Goal: Information Seeking & Learning: Compare options

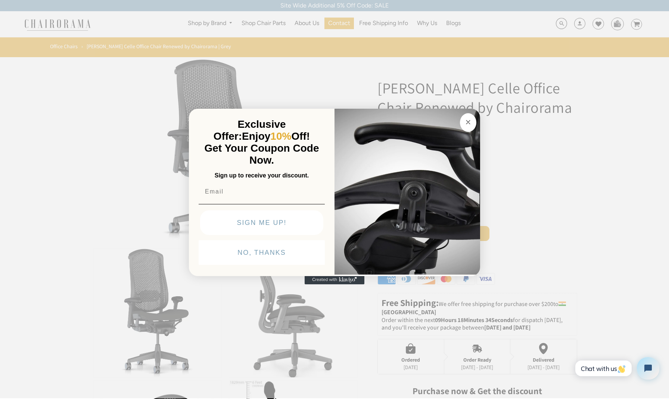
click at [164, 165] on div "Close dialog Exclusive Offer: Enjoy 10% Off! Get Your Coupon Code Now. Sign up …" at bounding box center [334, 198] width 669 height 399
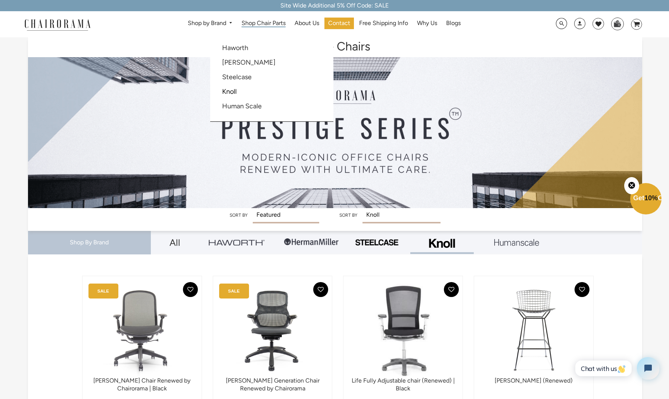
click at [266, 23] on span "Shop Chair Parts" at bounding box center [263, 23] width 44 height 8
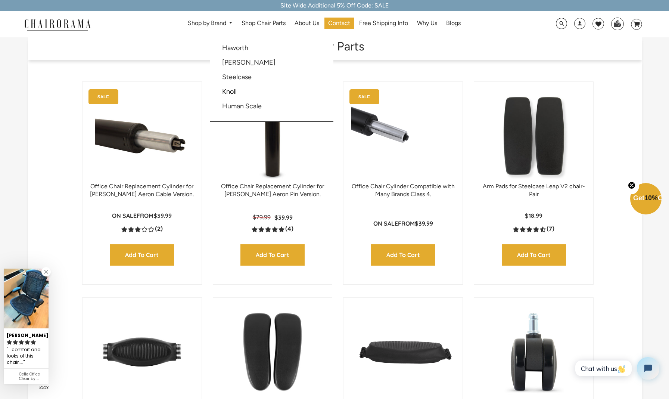
click at [218, 18] on link "Shop by Brand" at bounding box center [210, 24] width 53 height 12
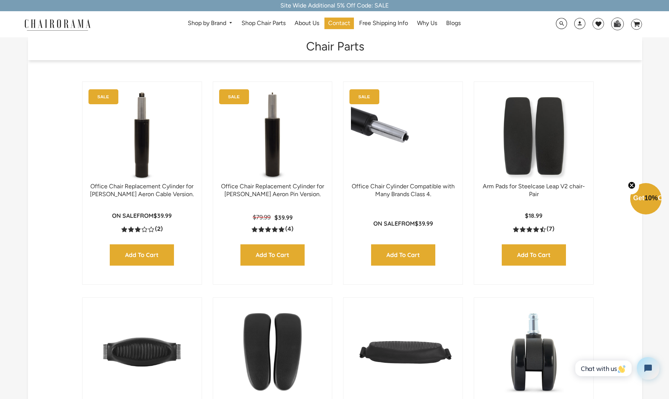
click at [158, 120] on img at bounding box center [142, 135] width 104 height 93
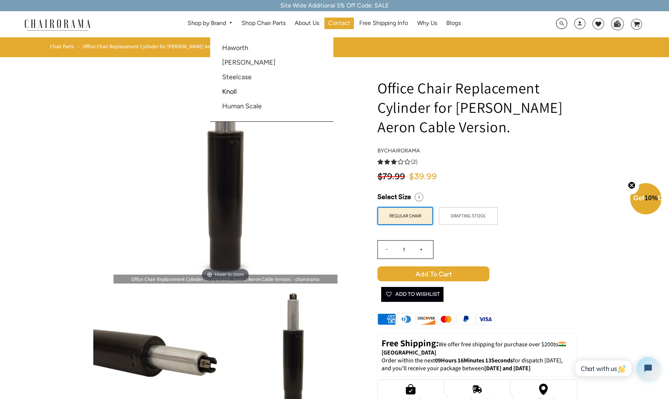
click at [212, 22] on link "Shop by Brand" at bounding box center [210, 24] width 53 height 12
click at [196, 23] on link "Shop by Brand" at bounding box center [210, 24] width 53 height 12
click at [221, 49] on li "Haworth" at bounding box center [257, 48] width 79 height 14
click at [246, 63] on link "[PERSON_NAME]" at bounding box center [248, 62] width 53 height 8
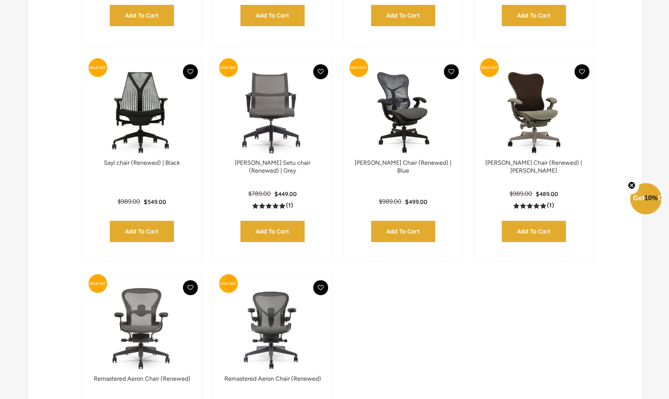
scroll to position [866, 0]
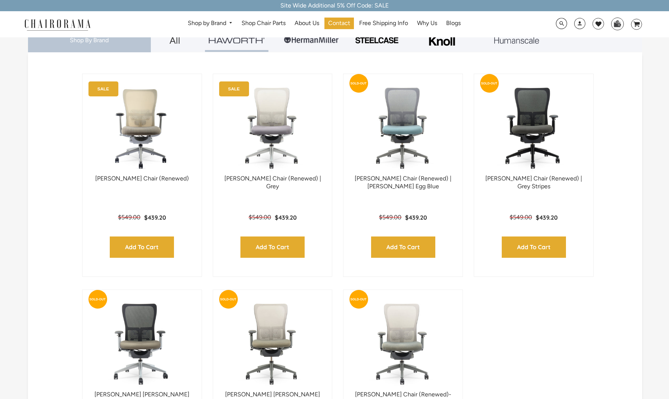
scroll to position [202, 0]
